Goal: Task Accomplishment & Management: Complete application form

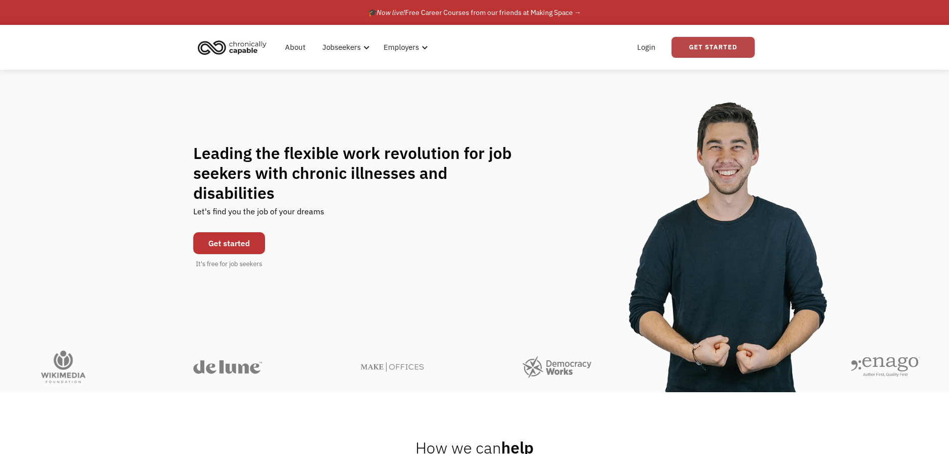
click at [701, 51] on link "Get Started" at bounding box center [712, 47] width 83 height 21
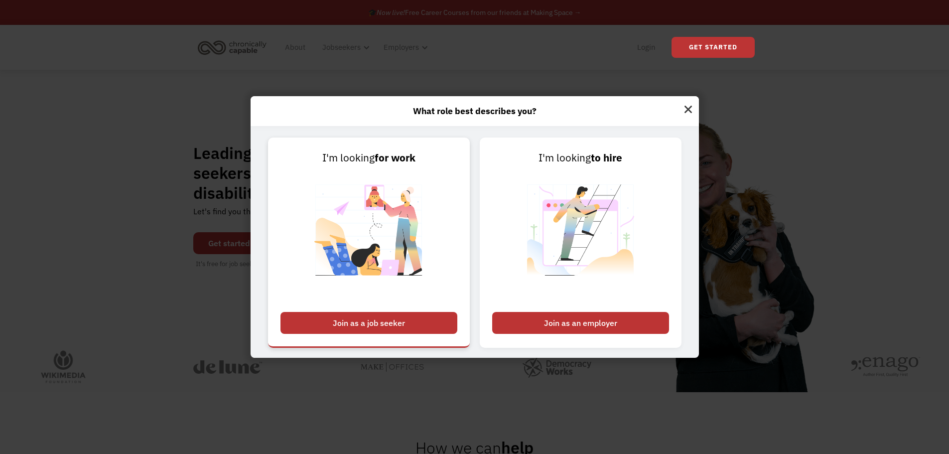
click at [392, 315] on div "Join as a job seeker" at bounding box center [368, 323] width 177 height 22
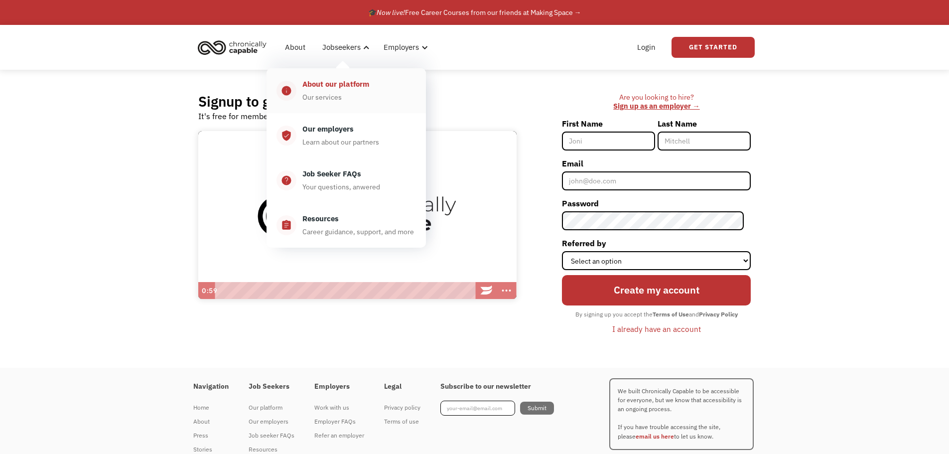
click at [325, 94] on div "Our services" at bounding box center [321, 97] width 39 height 12
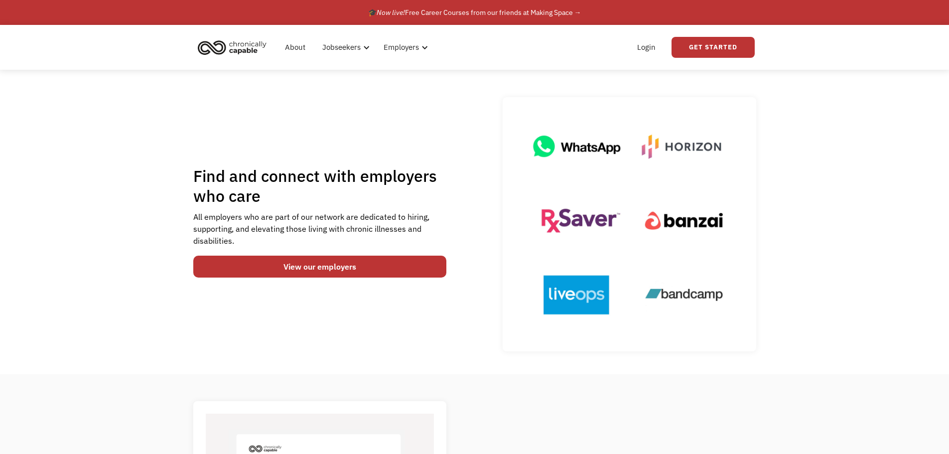
click at [334, 290] on div "Find and connect with employers who care All employers who are part of our netw…" at bounding box center [474, 224] width 563 height 254
click at [312, 268] on link "View our employers" at bounding box center [319, 266] width 253 height 22
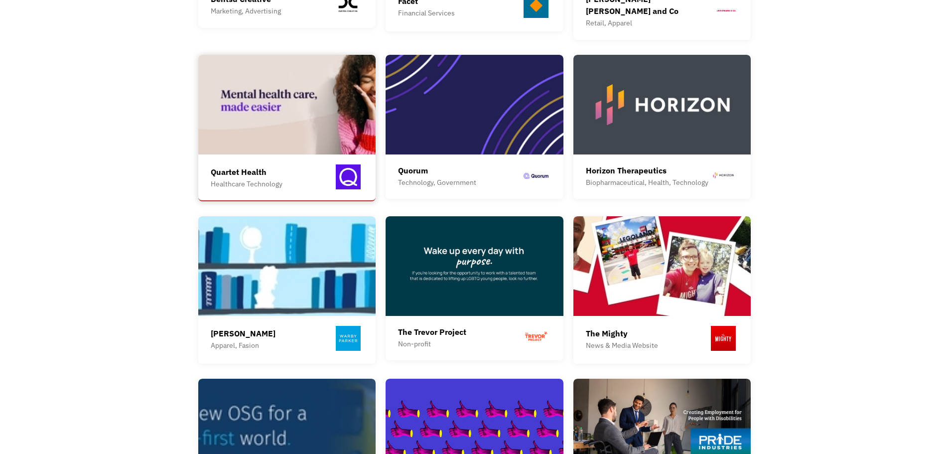
scroll to position [797, 0]
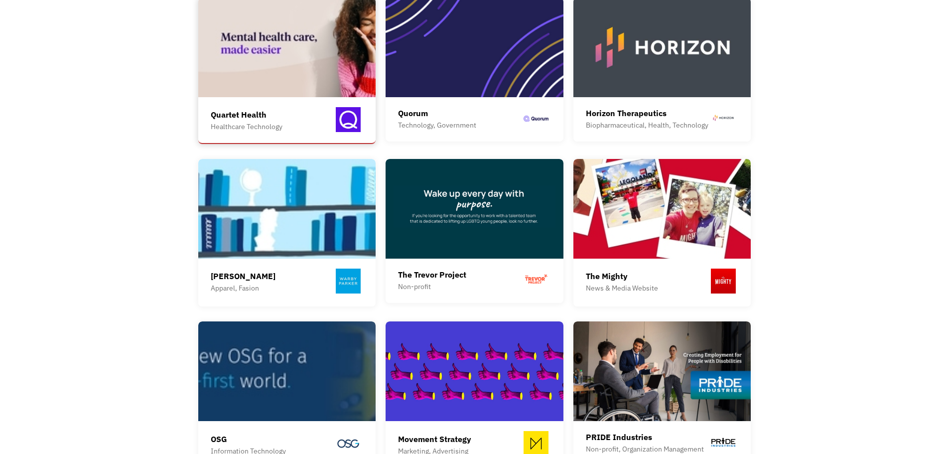
click at [269, 91] on div "Quartet Health Healthcare Technology Quartet is a platform that makes it easier…" at bounding box center [287, 70] width 178 height 145
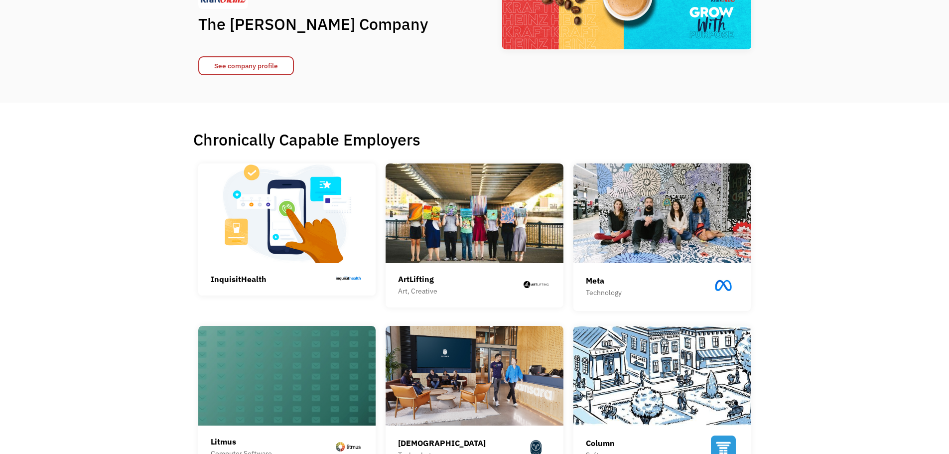
scroll to position [0, 0]
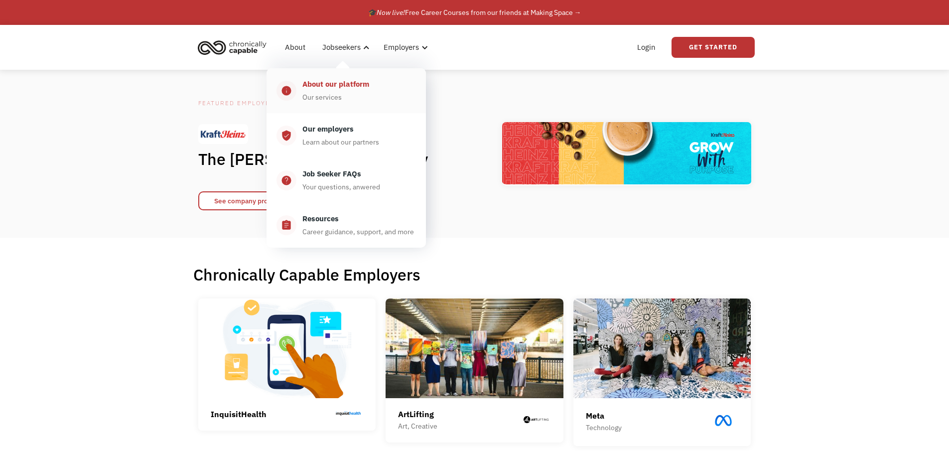
click at [329, 88] on div "About our platform" at bounding box center [335, 84] width 67 height 12
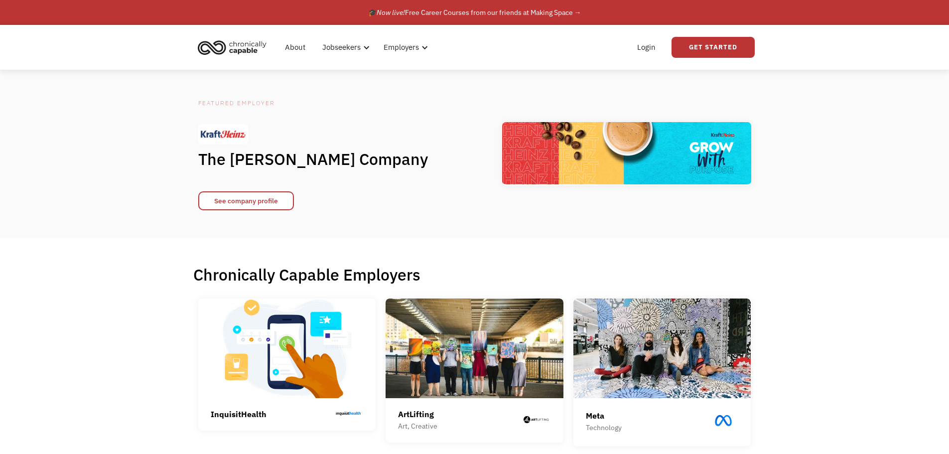
click at [236, 47] on img "home" at bounding box center [232, 47] width 75 height 22
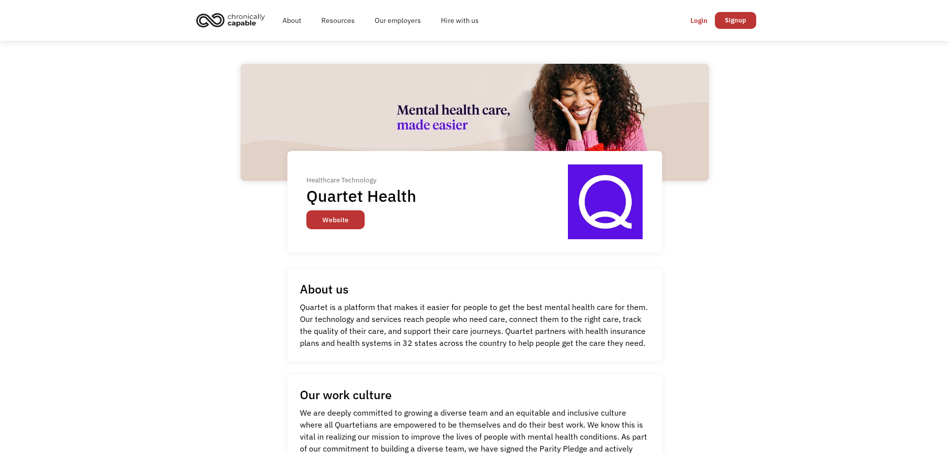
click at [338, 223] on link "Website" at bounding box center [335, 219] width 58 height 19
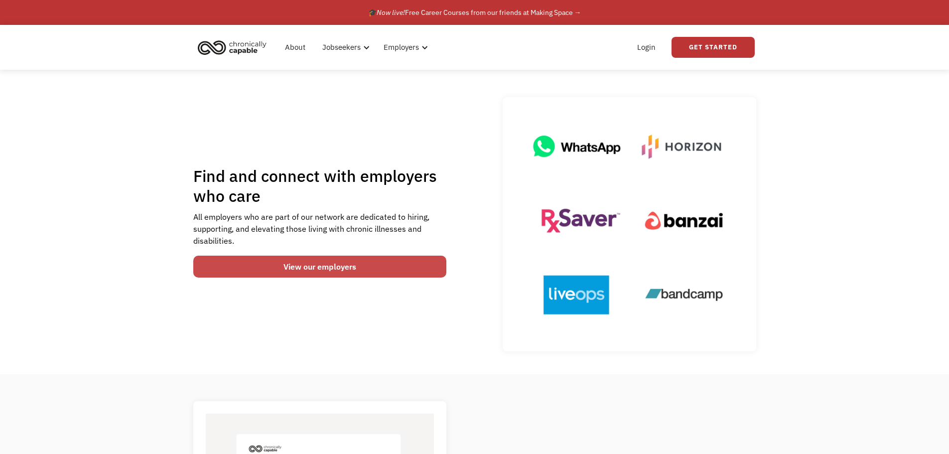
click at [354, 260] on link "View our employers" at bounding box center [319, 266] width 253 height 22
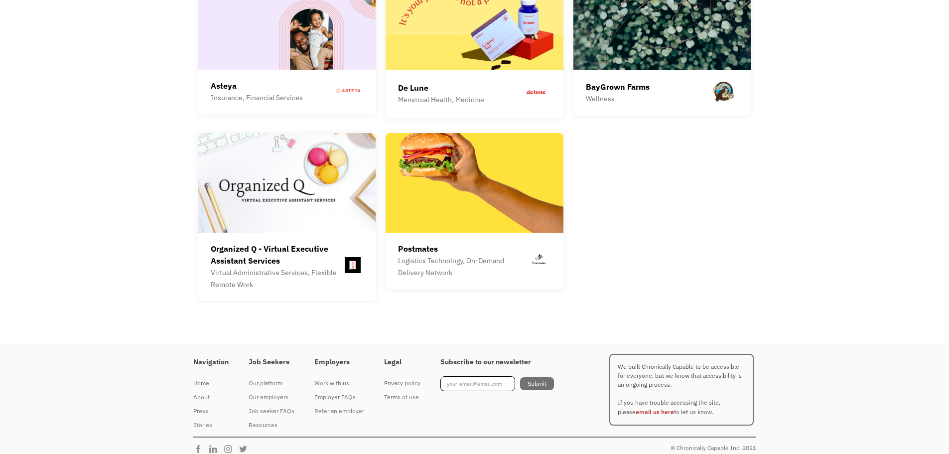
scroll to position [2809, 0]
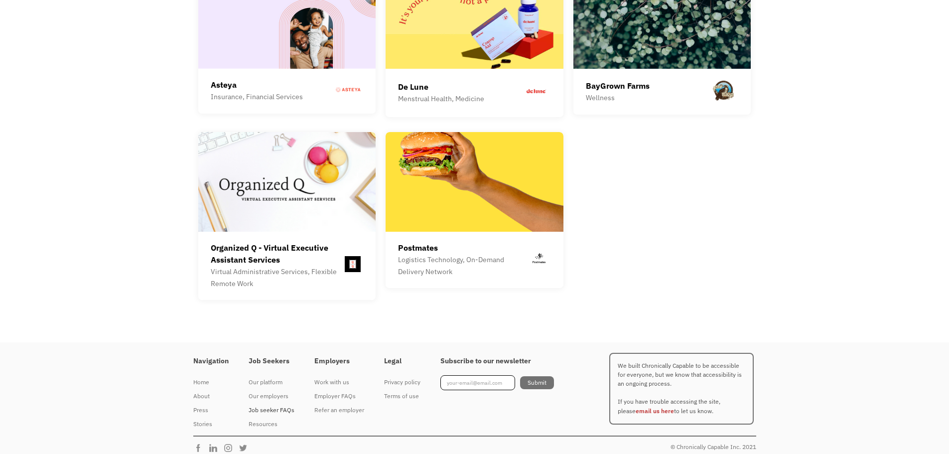
click at [268, 404] on div "Job seeker FAQs" at bounding box center [272, 410] width 46 height 12
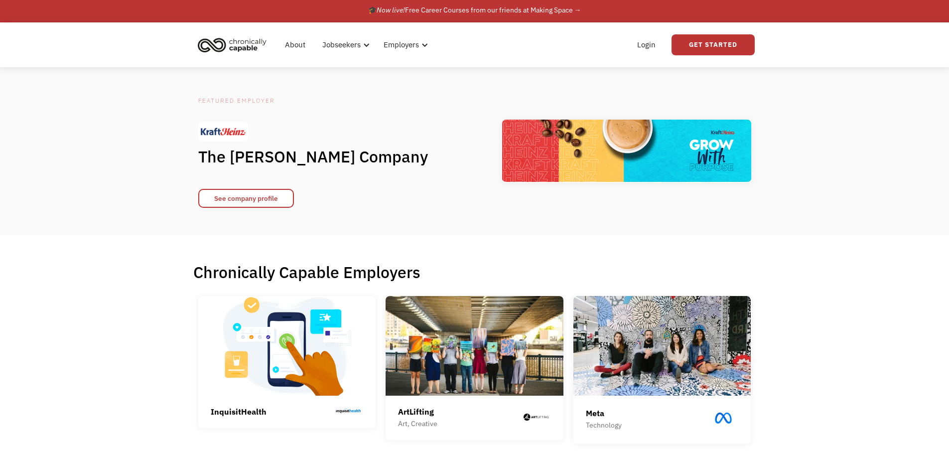
scroll to position [0, 0]
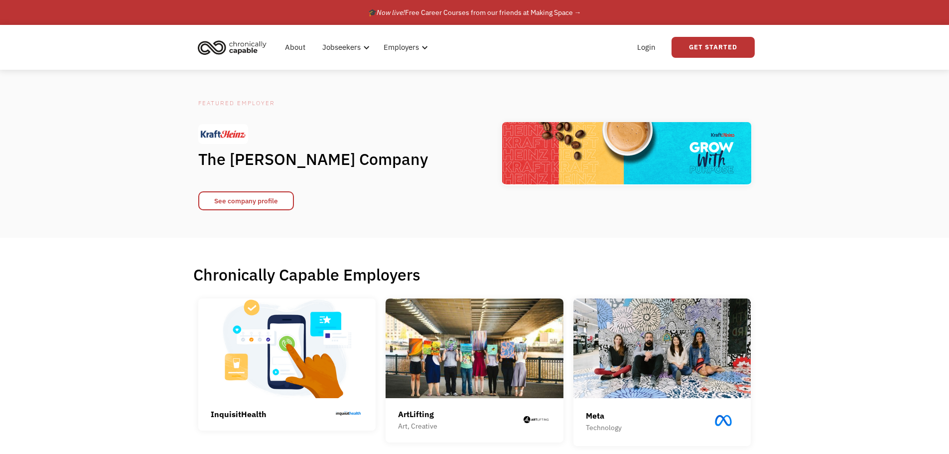
click at [240, 51] on img "home" at bounding box center [232, 47] width 75 height 22
click at [579, 57] on div "Login Get Started" at bounding box center [627, 47] width 254 height 32
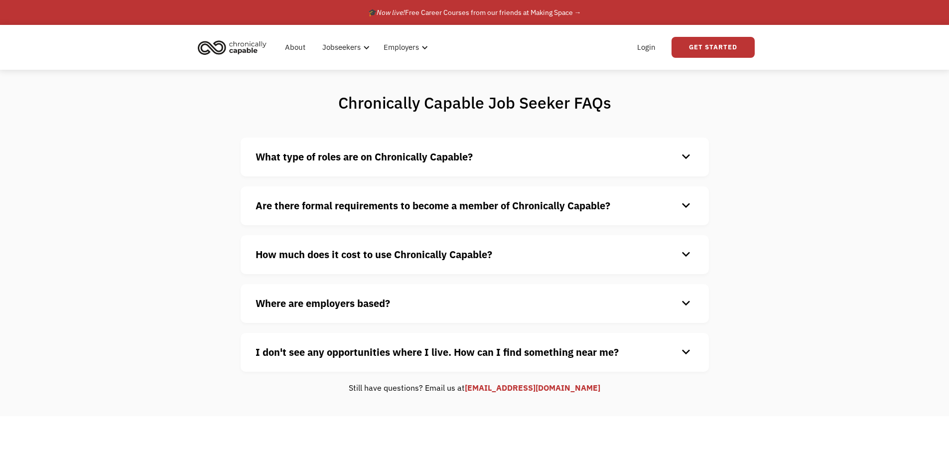
click at [683, 151] on div "keyboard_arrow_down" at bounding box center [686, 156] width 16 height 15
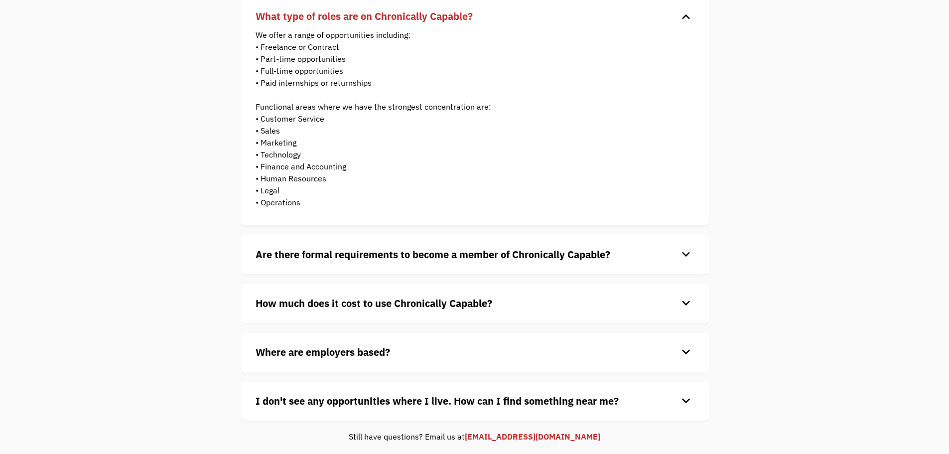
scroll to position [149, 0]
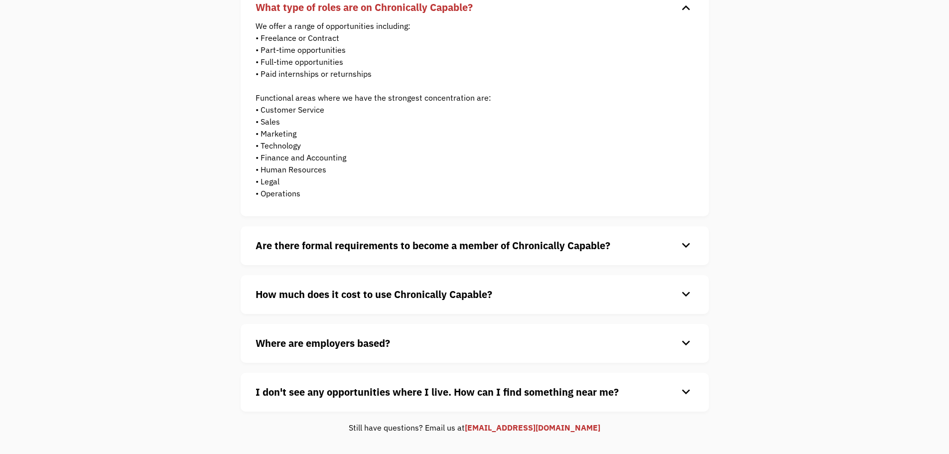
click at [677, 242] on h4 "Are there formal requirements to become a member of Chronically Capable?" at bounding box center [466, 245] width 422 height 15
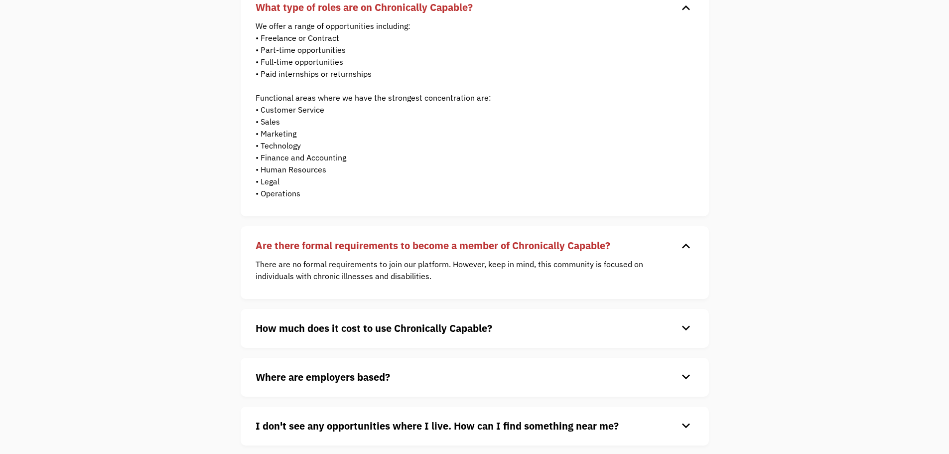
click at [695, 322] on div "How much does it cost to use Chronically Capable? keyboard_arrow_down Chronical…" at bounding box center [475, 328] width 468 height 39
click at [688, 326] on div "keyboard_arrow_down" at bounding box center [686, 328] width 16 height 15
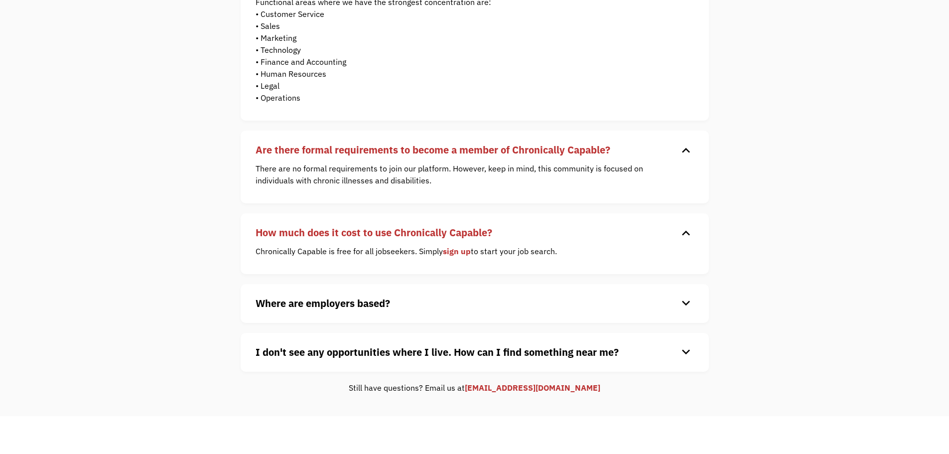
scroll to position [249, 0]
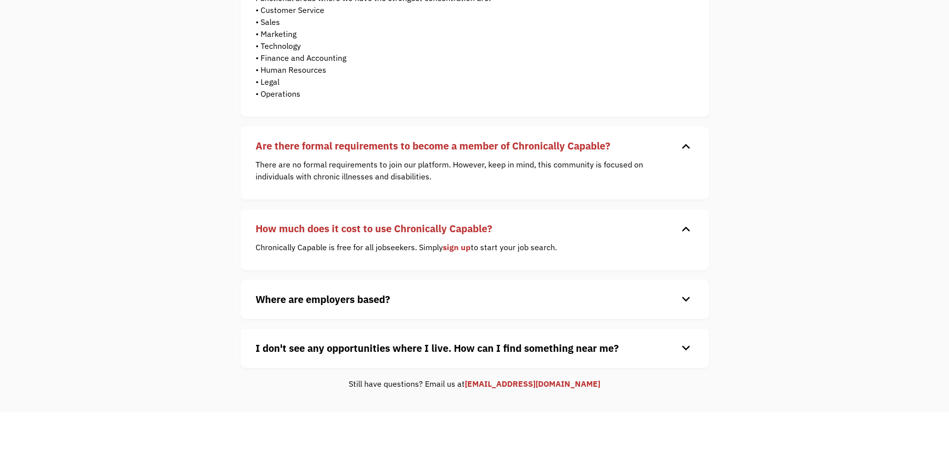
click at [689, 297] on div "keyboard_arrow_down" at bounding box center [686, 299] width 16 height 15
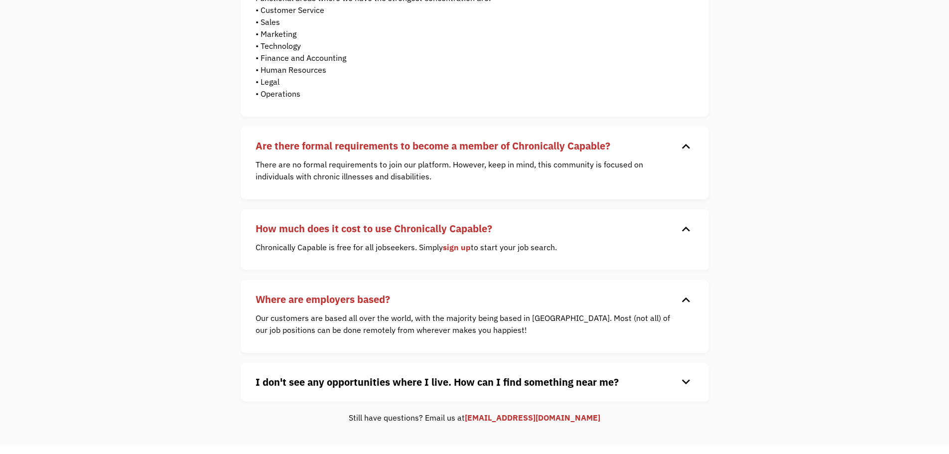
drag, startPoint x: 373, startPoint y: 355, endPoint x: 585, endPoint y: 342, distance: 213.0
click at [585, 342] on div "Our customers are based all over the world, with the majority being based in [G…" at bounding box center [466, 329] width 423 height 34
click at [377, 327] on p "Our customers are based all over the world, with the majority being based in th…" at bounding box center [466, 324] width 423 height 24
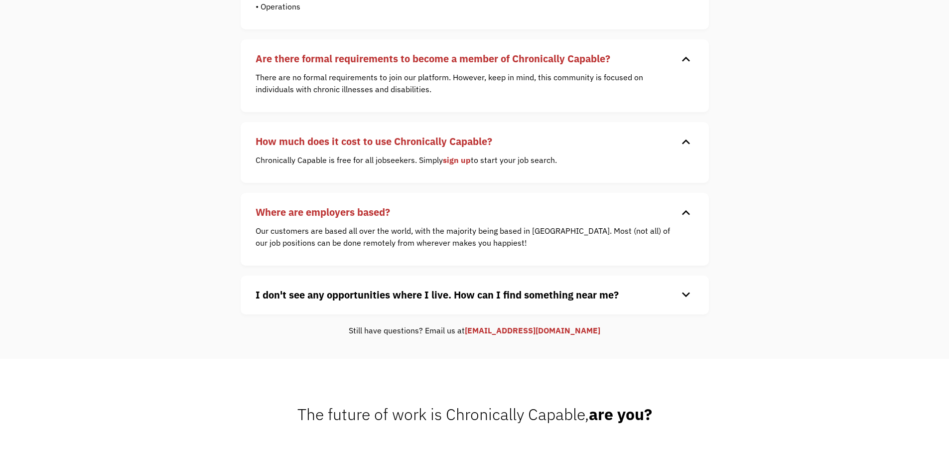
scroll to position [349, 0]
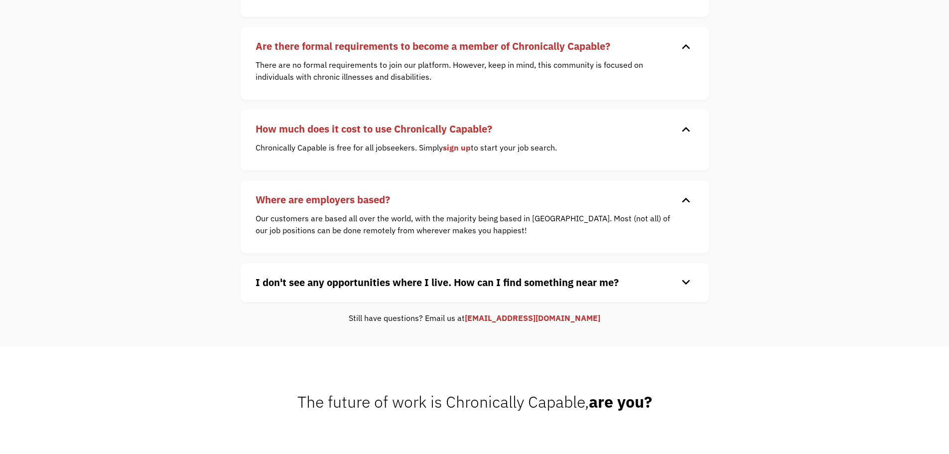
click at [679, 279] on div "keyboard_arrow_down" at bounding box center [686, 282] width 16 height 15
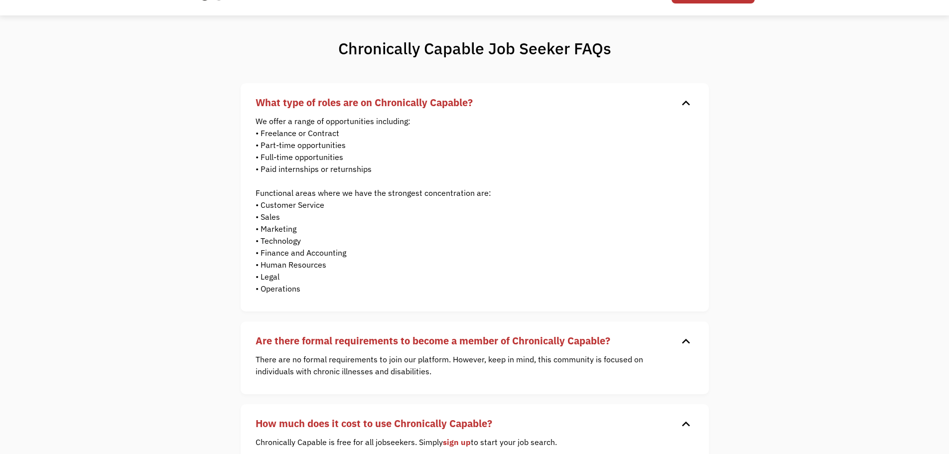
scroll to position [0, 0]
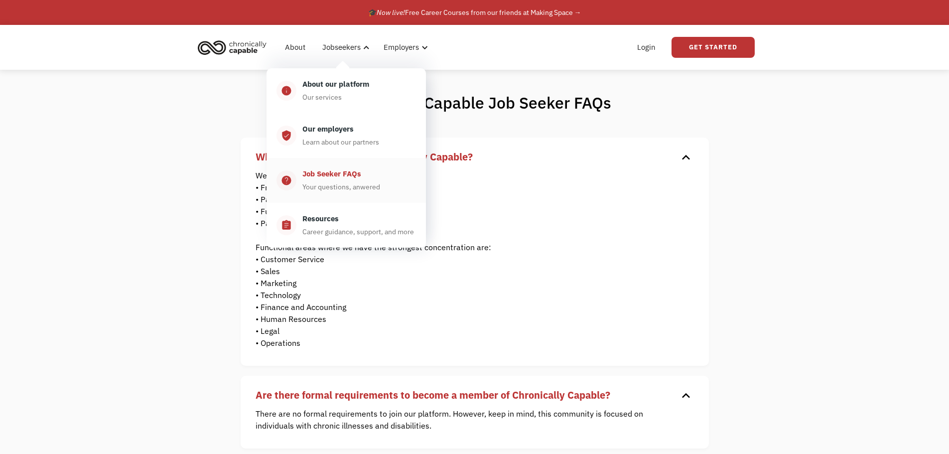
click at [342, 174] on div "Job Seeker FAQs" at bounding box center [331, 174] width 59 height 12
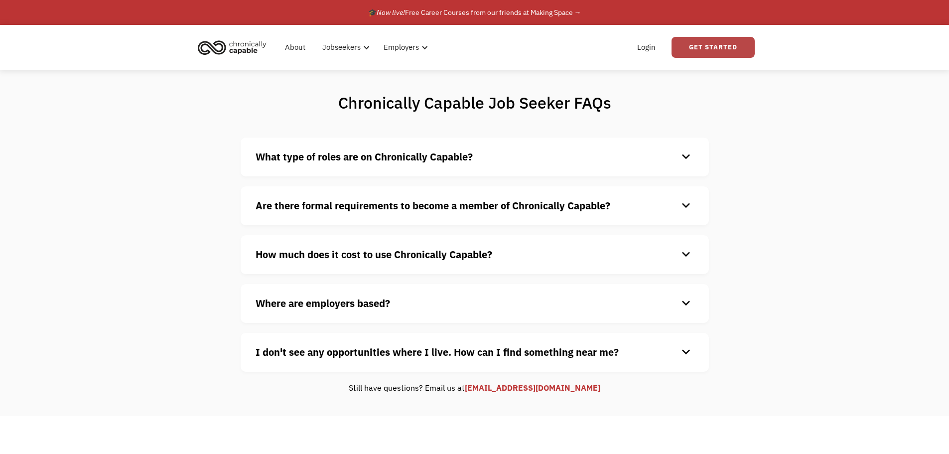
click at [688, 46] on link "Get Started" at bounding box center [712, 47] width 83 height 21
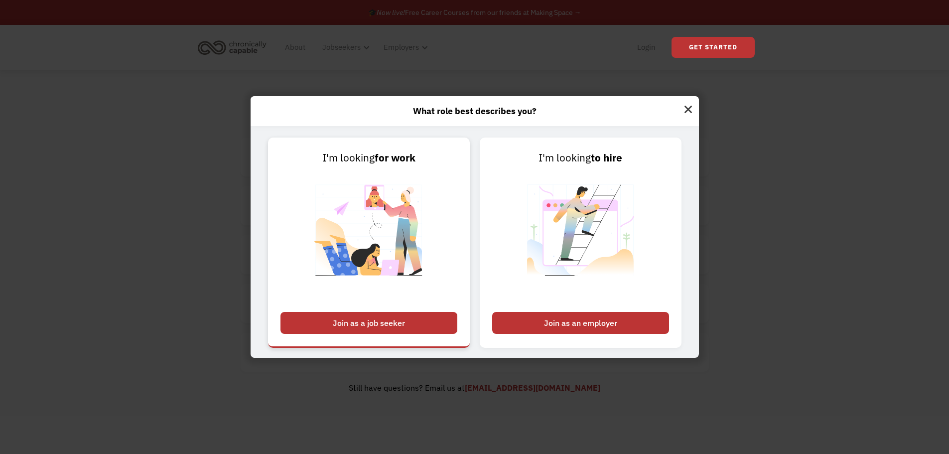
click at [419, 324] on div "Join as a job seeker" at bounding box center [368, 323] width 177 height 22
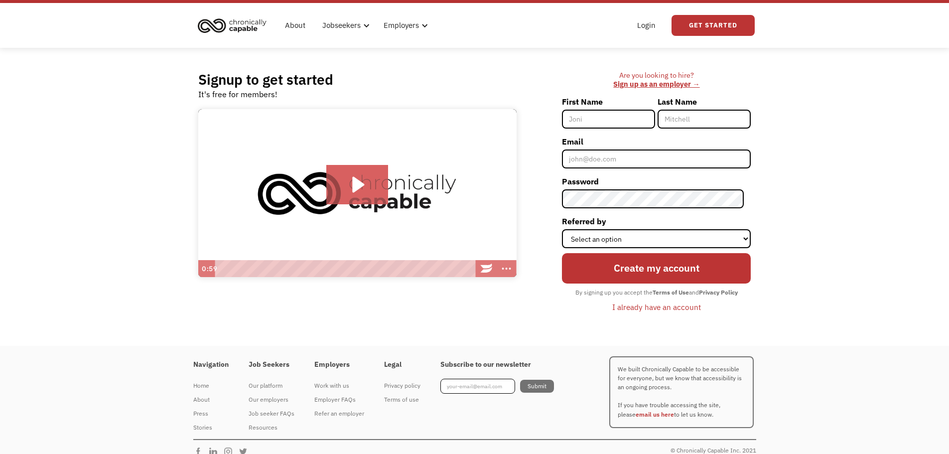
scroll to position [34, 0]
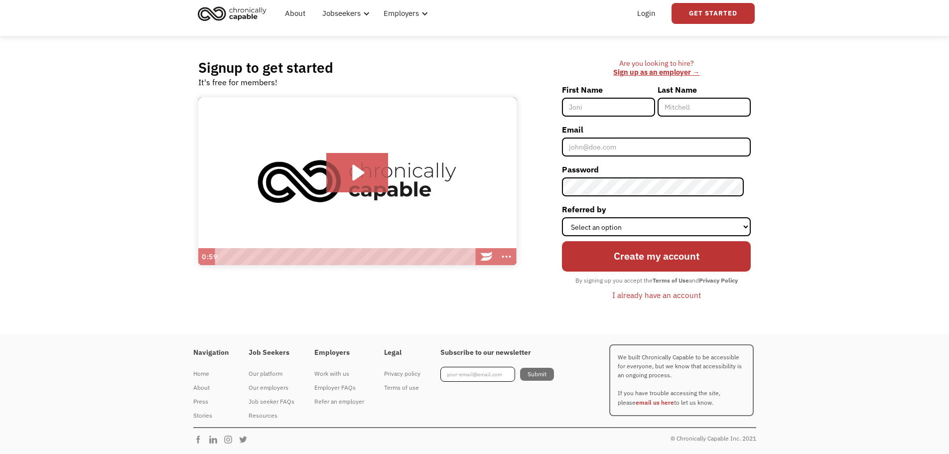
click at [581, 112] on input "First Name" at bounding box center [608, 107] width 93 height 19
type input "[PERSON_NAME]"
type input "Mcclinton"
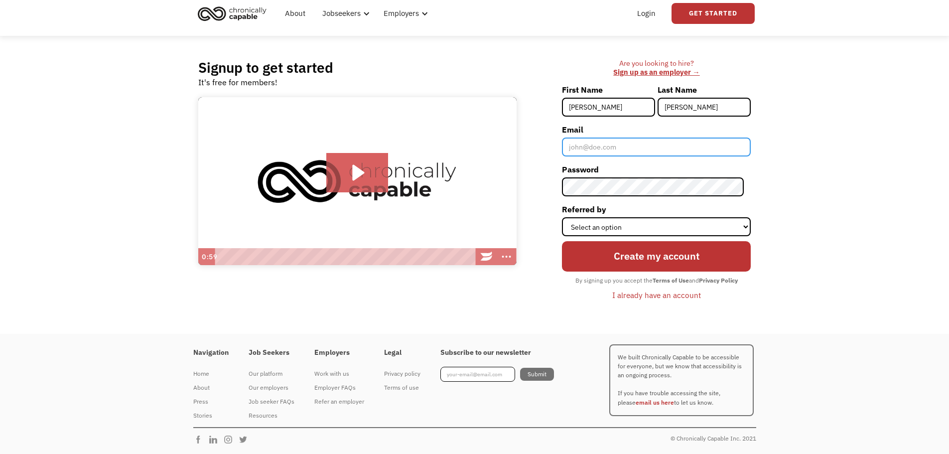
click at [633, 150] on input "Email" at bounding box center [656, 146] width 189 height 19
type input "[EMAIL_ADDRESS][DOMAIN_NAME]"
click at [659, 216] on label "Referred by" at bounding box center [656, 209] width 189 height 16
click at [659, 217] on select "Select an option Instagram Facebook Twitter Search Engine News Article Word of …" at bounding box center [656, 226] width 189 height 19
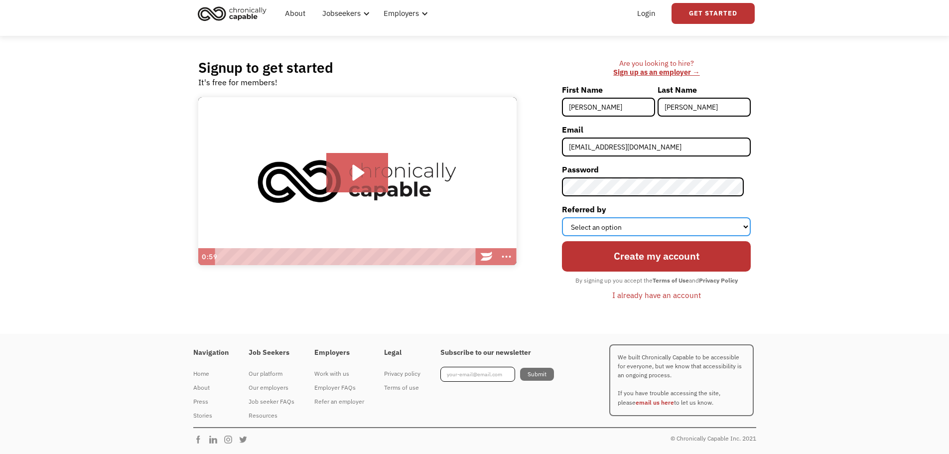
click at [659, 218] on select "Select an option Instagram Facebook Twitter Search Engine News Article Word of …" at bounding box center [656, 226] width 189 height 19
select select "Search Engine"
click at [569, 217] on select "Select an option Instagram Facebook Twitter Search Engine News Article Word of …" at bounding box center [656, 226] width 189 height 19
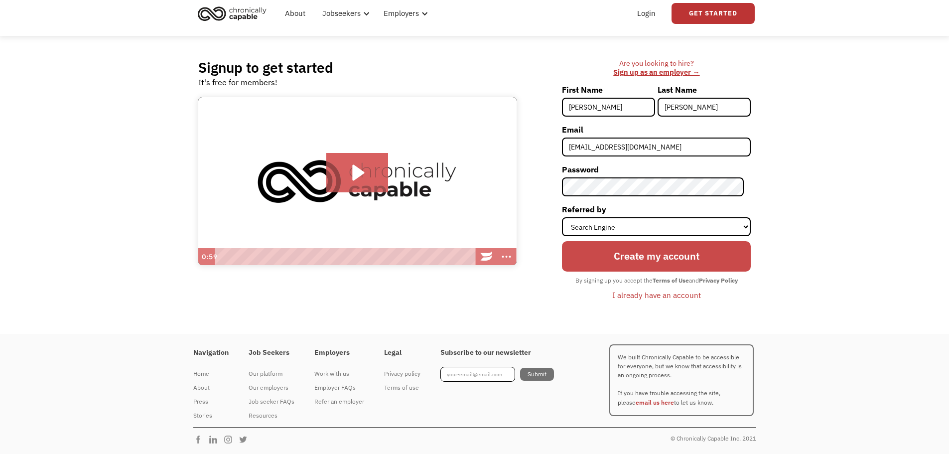
click at [636, 257] on input "Create my account" at bounding box center [656, 256] width 189 height 30
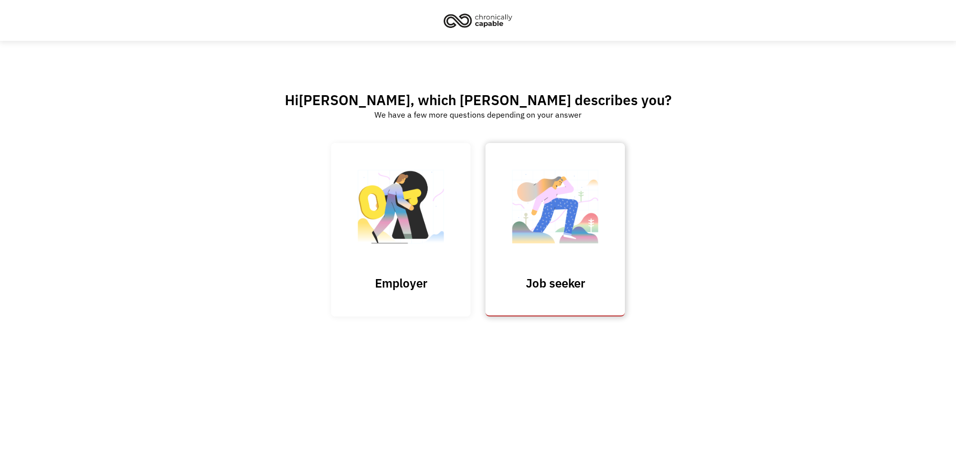
click at [544, 272] on link "Job seeker" at bounding box center [555, 229] width 139 height 173
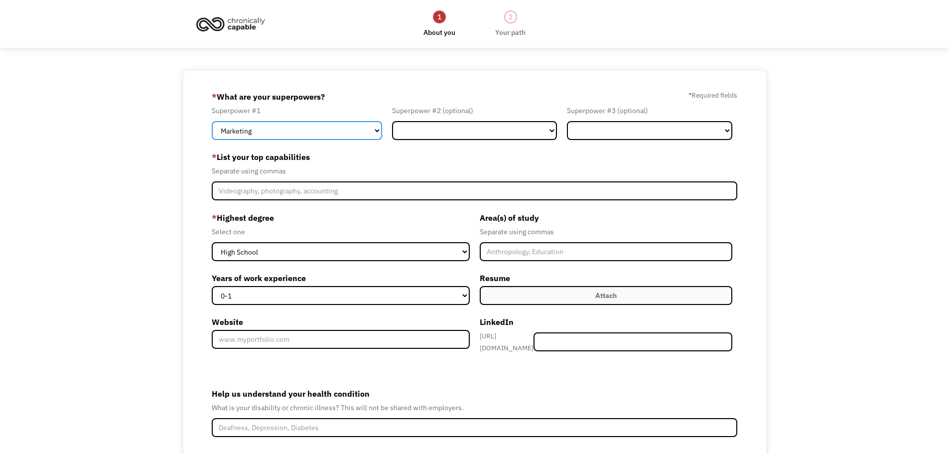
click at [351, 138] on select "Marketing Human Resources Finance Technology Operations Sales Industrial & Manu…" at bounding box center [297, 130] width 170 height 19
select select "Technology"
click at [212, 121] on select "Marketing Human Resources Finance Technology Operations Sales Industrial & Manu…" at bounding box center [297, 130] width 170 height 19
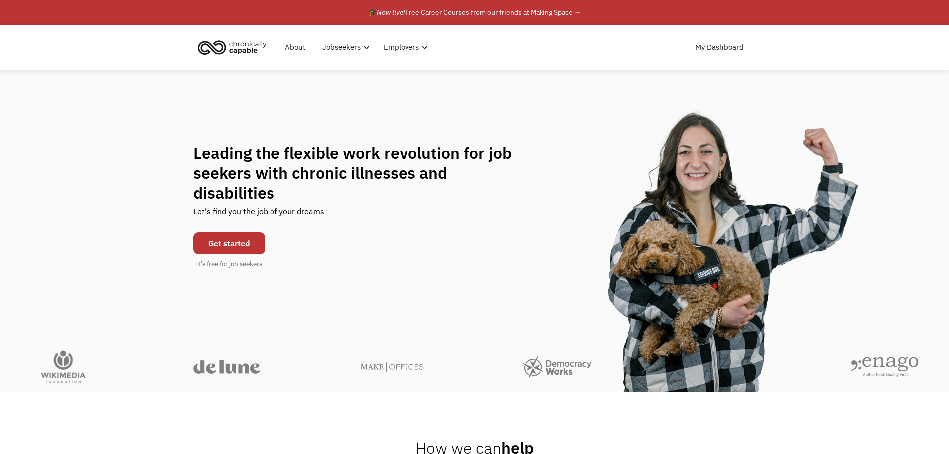
scroll to position [2499, 0]
